Goal: Check status: Check status

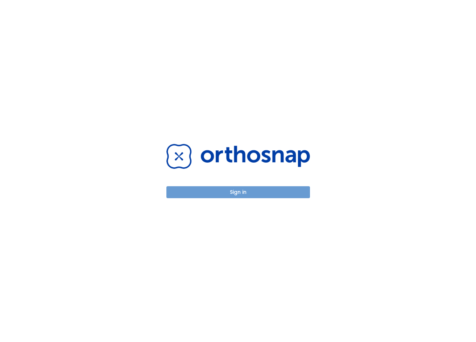
click at [259, 194] on button "Sign in" at bounding box center [237, 192] width 143 height 12
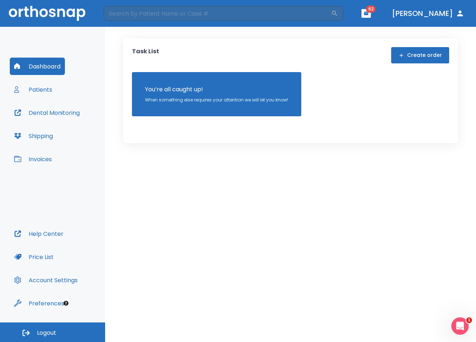
click at [29, 88] on button "Patients" at bounding box center [33, 89] width 47 height 17
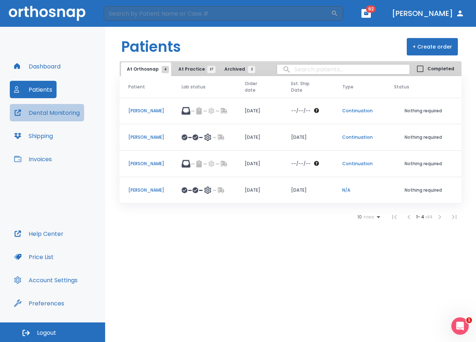
click at [58, 113] on button "Dental Monitoring" at bounding box center [47, 112] width 74 height 17
click at [181, 192] on td at bounding box center [204, 190] width 63 height 26
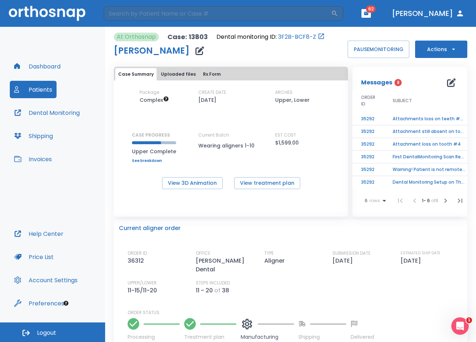
click at [410, 114] on td "Attachments loss on teeth #4 & #5" at bounding box center [429, 119] width 91 height 13
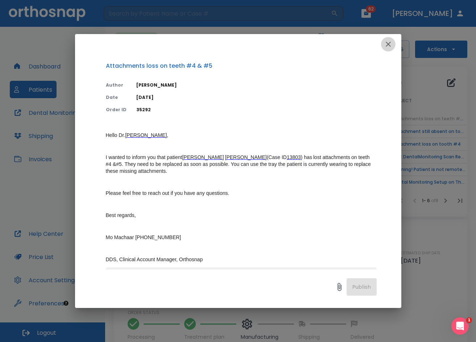
click at [388, 47] on icon "button" at bounding box center [388, 44] width 9 height 9
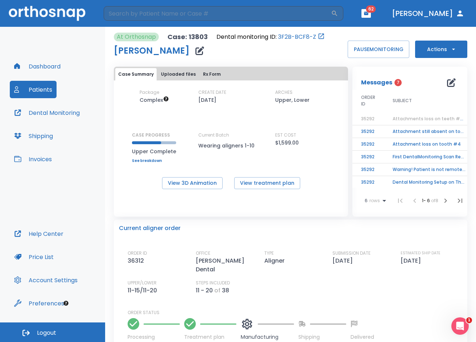
click at [402, 118] on span "Attachments loss on teeth #4 & #5" at bounding box center [433, 119] width 83 height 6
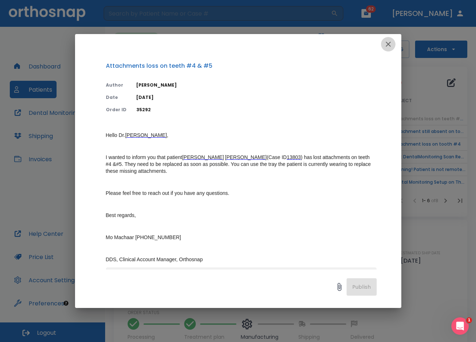
click at [389, 46] on icon "button" at bounding box center [387, 44] width 5 height 5
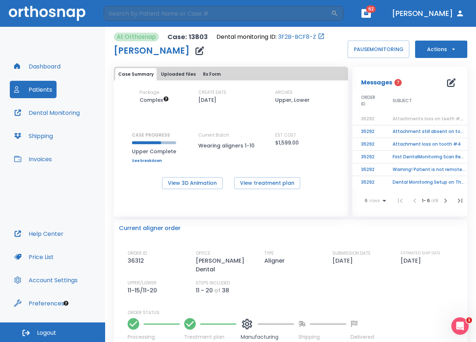
click at [418, 132] on td "Attachment still absent on tooth #4" at bounding box center [429, 131] width 91 height 13
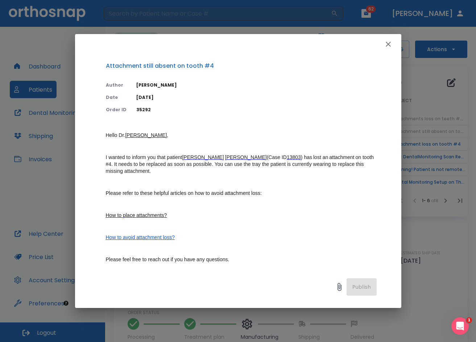
click at [389, 43] on icon "button" at bounding box center [388, 44] width 9 height 9
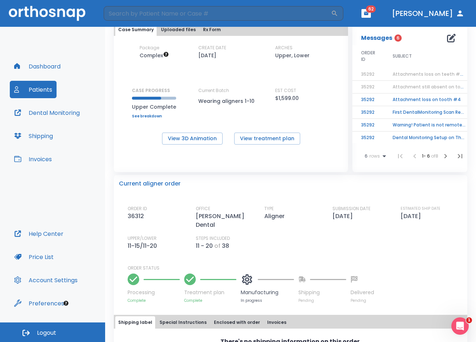
scroll to position [72, 0]
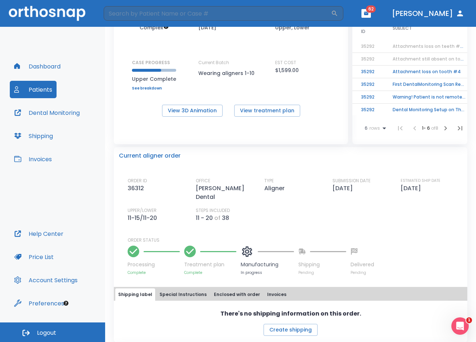
click at [41, 90] on button "Patients" at bounding box center [33, 89] width 47 height 17
